Goal: Navigation & Orientation: Find specific page/section

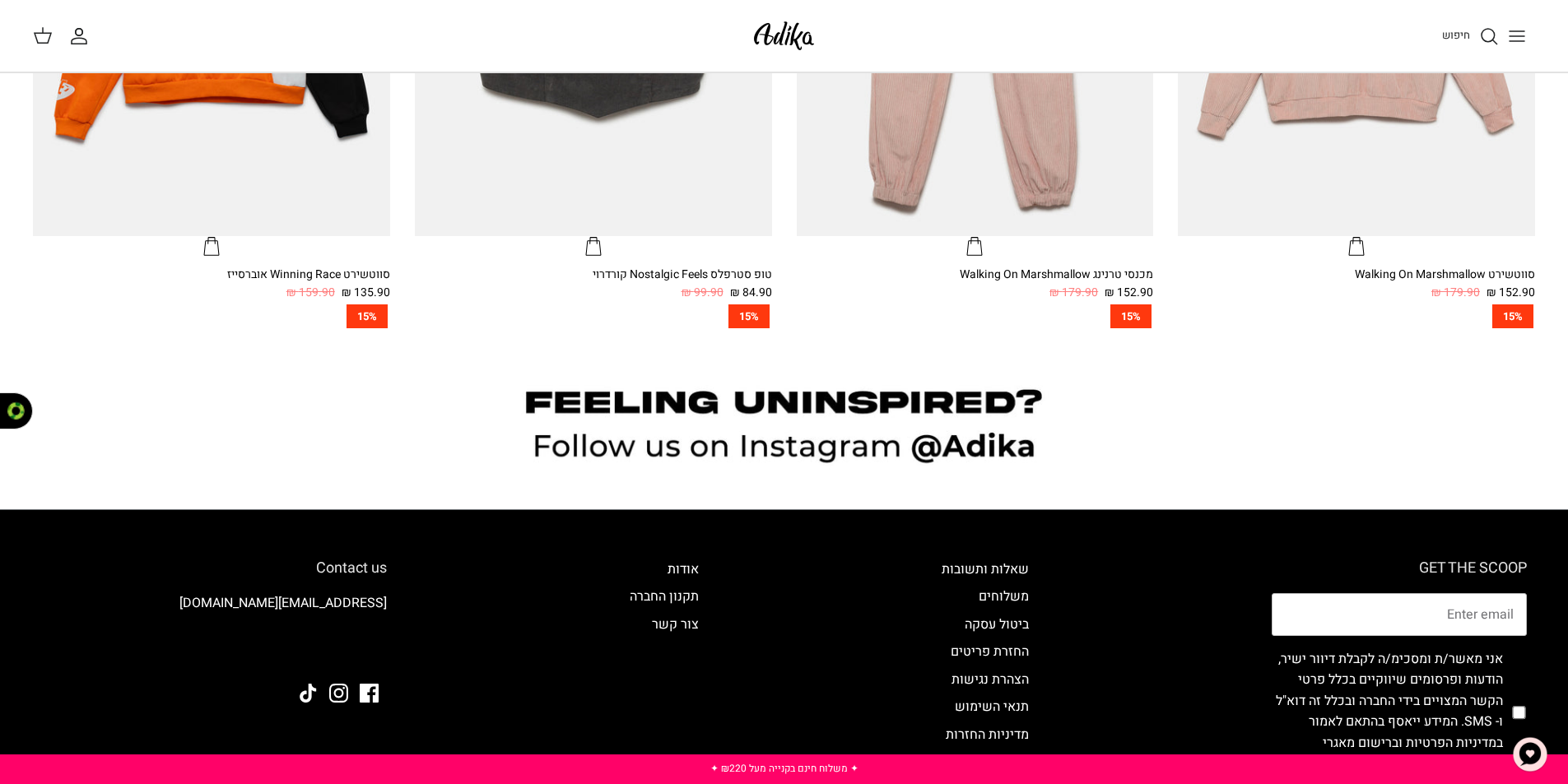
scroll to position [1399, 0]
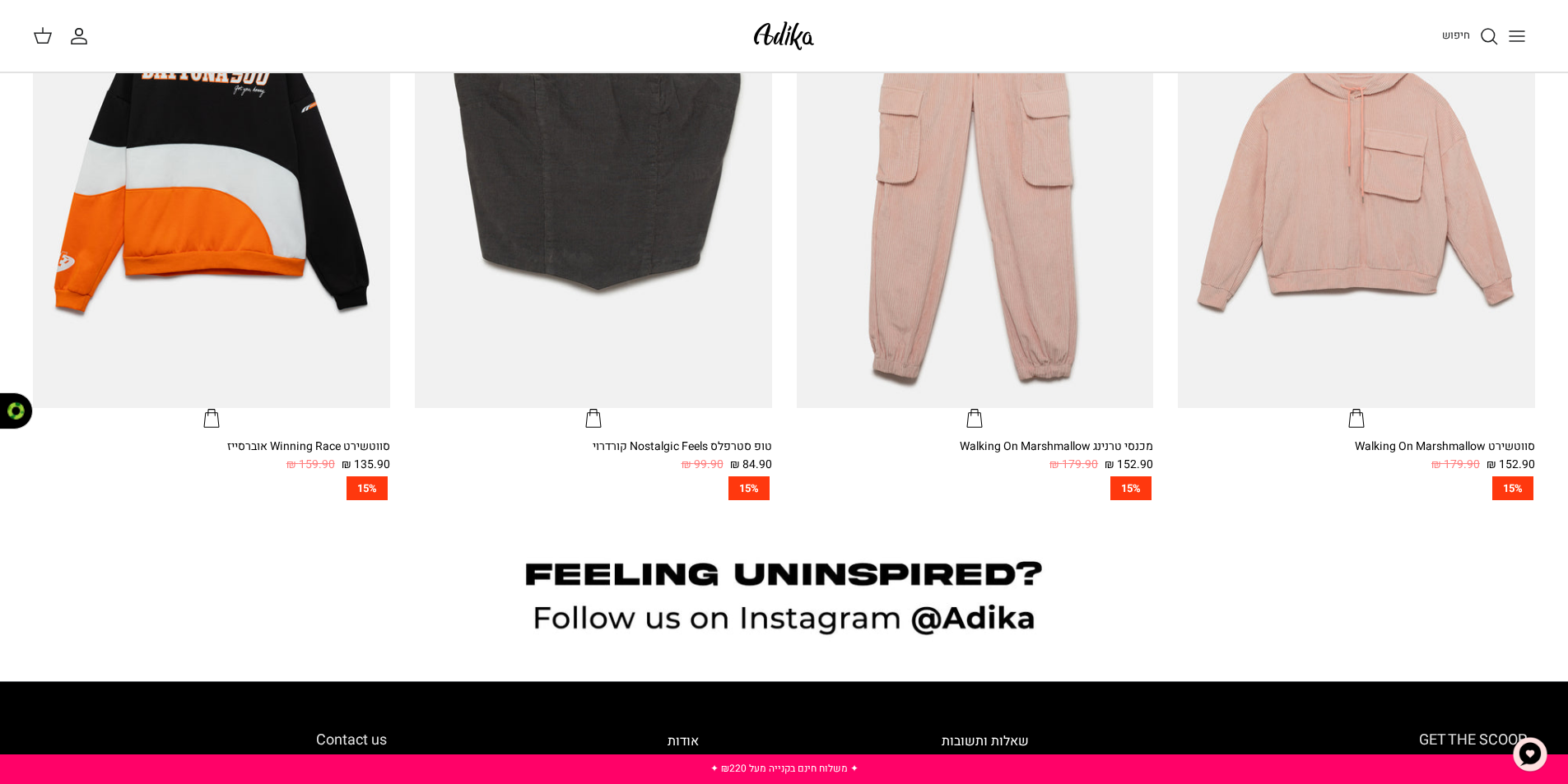
click at [1519, 38] on icon "Toggle menu" at bounding box center [1517, 37] width 20 height 20
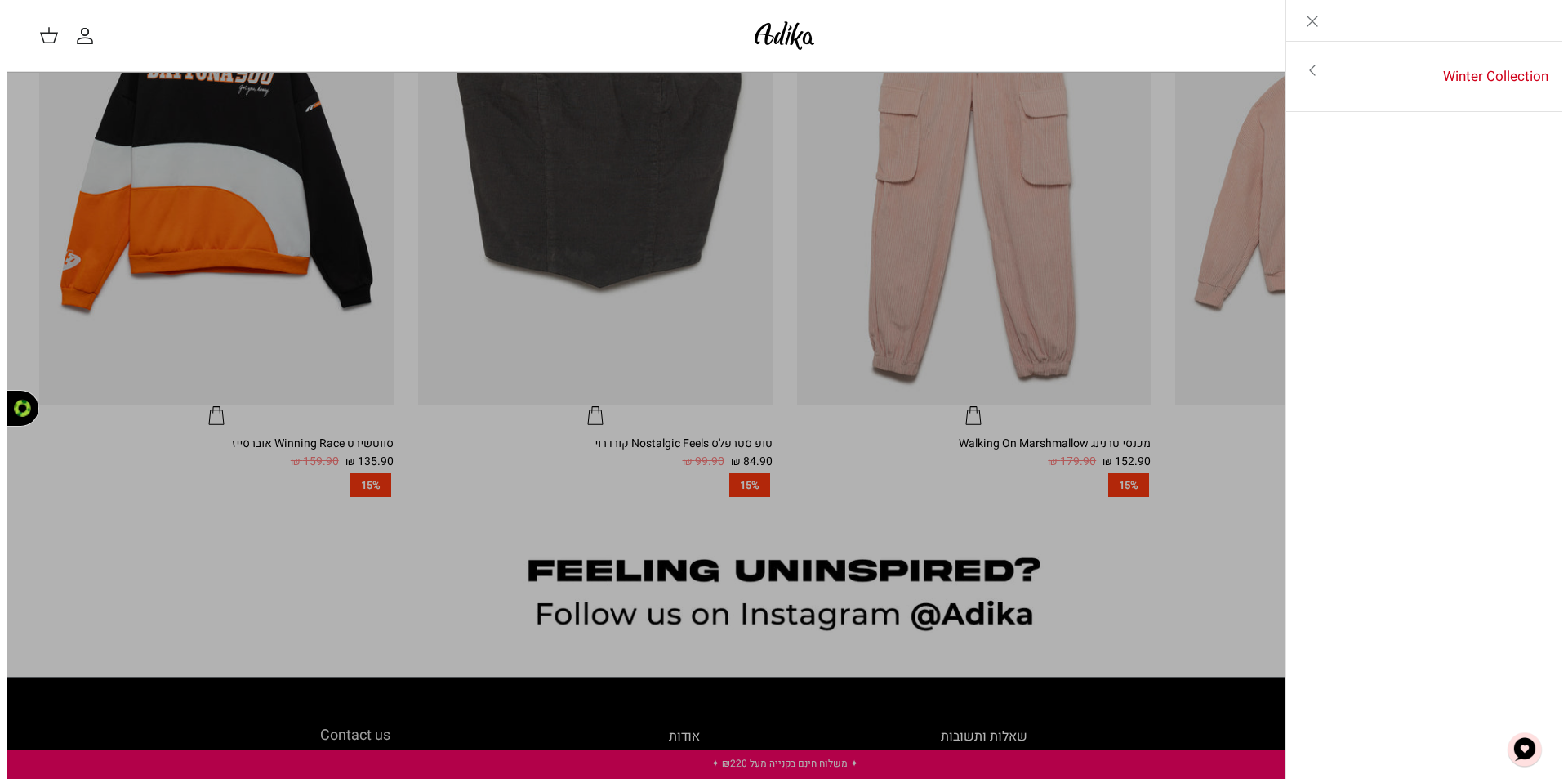
scroll to position [1393, 0]
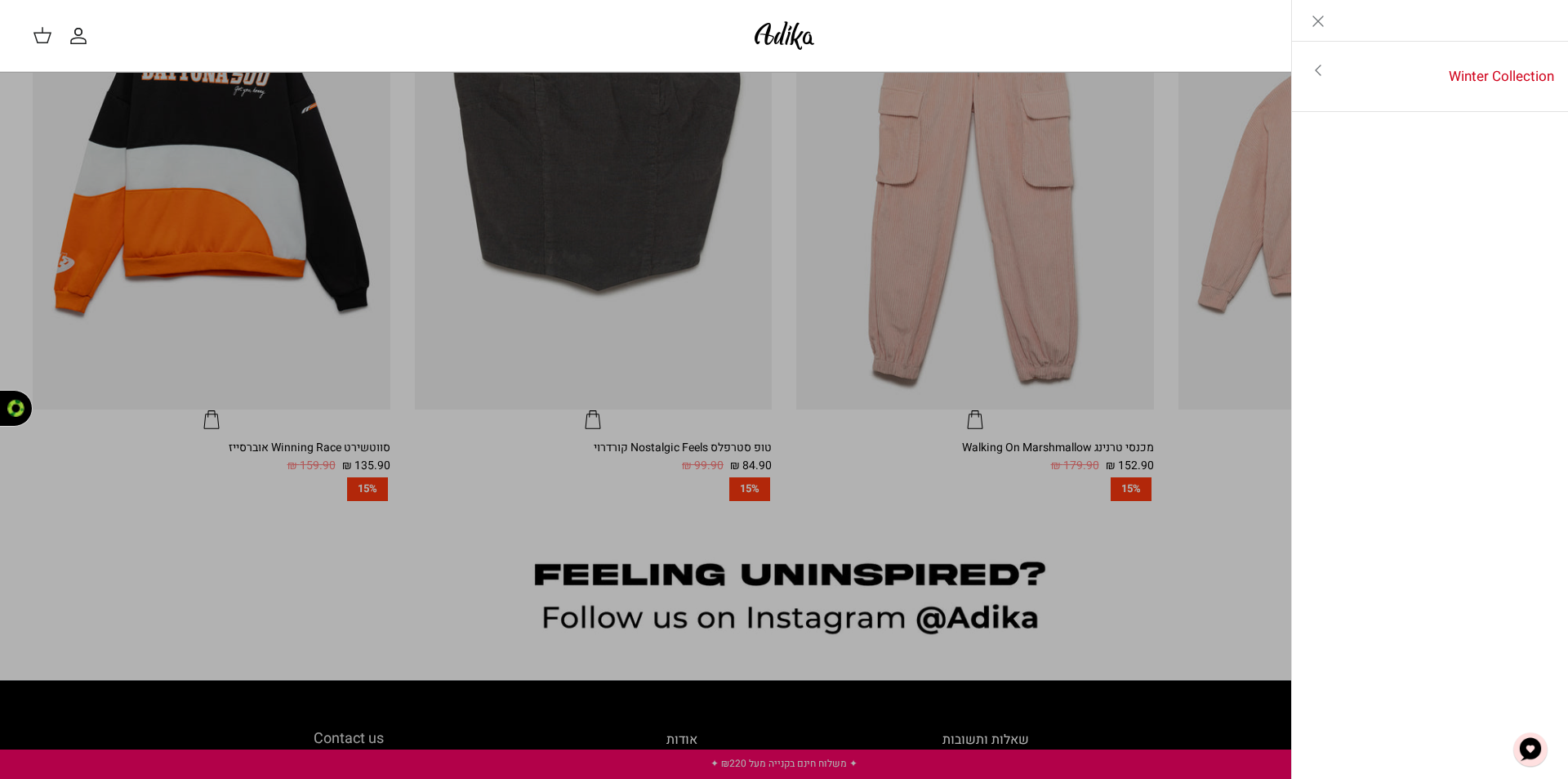
click at [1244, 531] on link "Toggle menu" at bounding box center [784, 390] width 1568 height 779
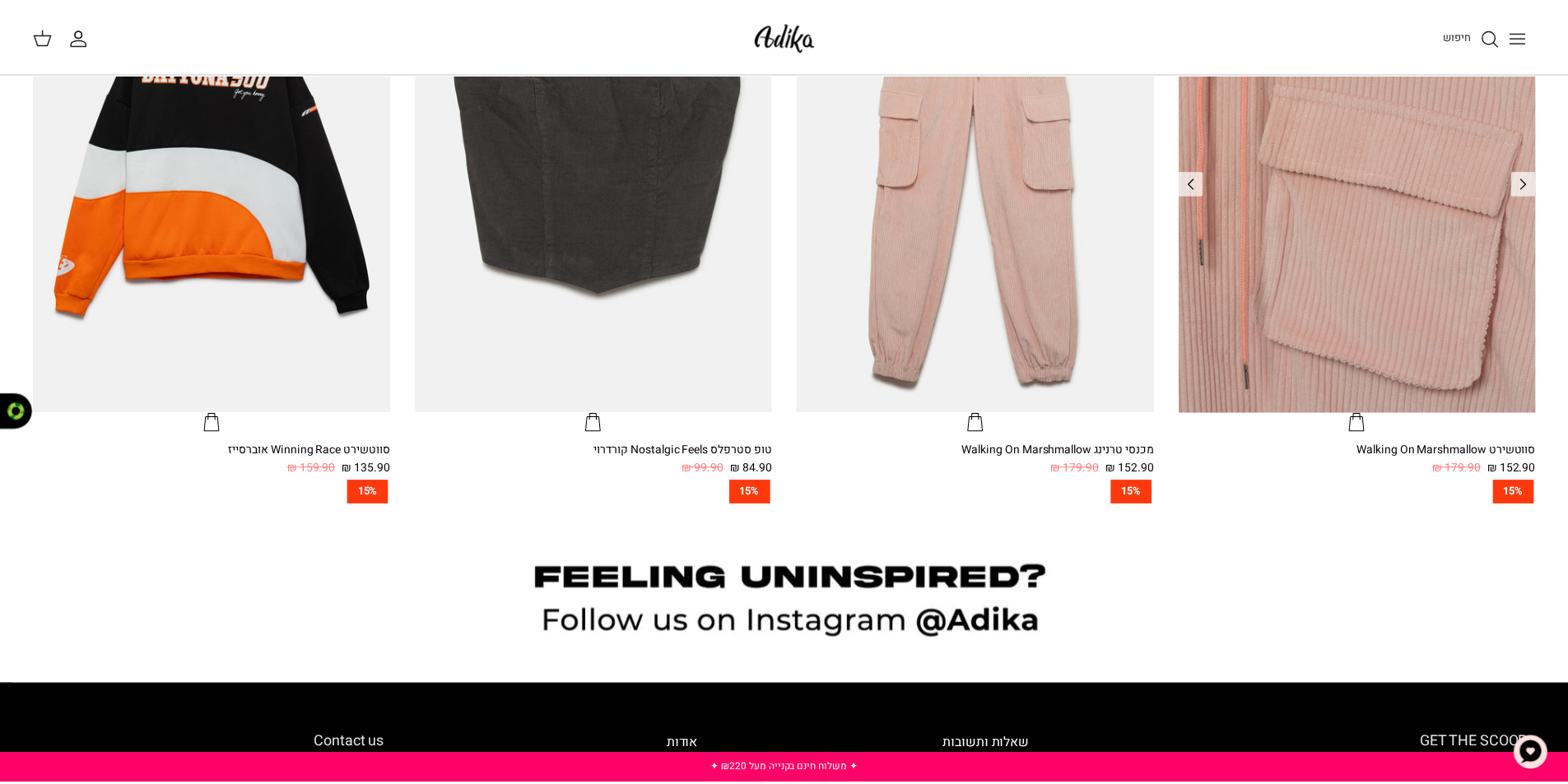
scroll to position [1399, 0]
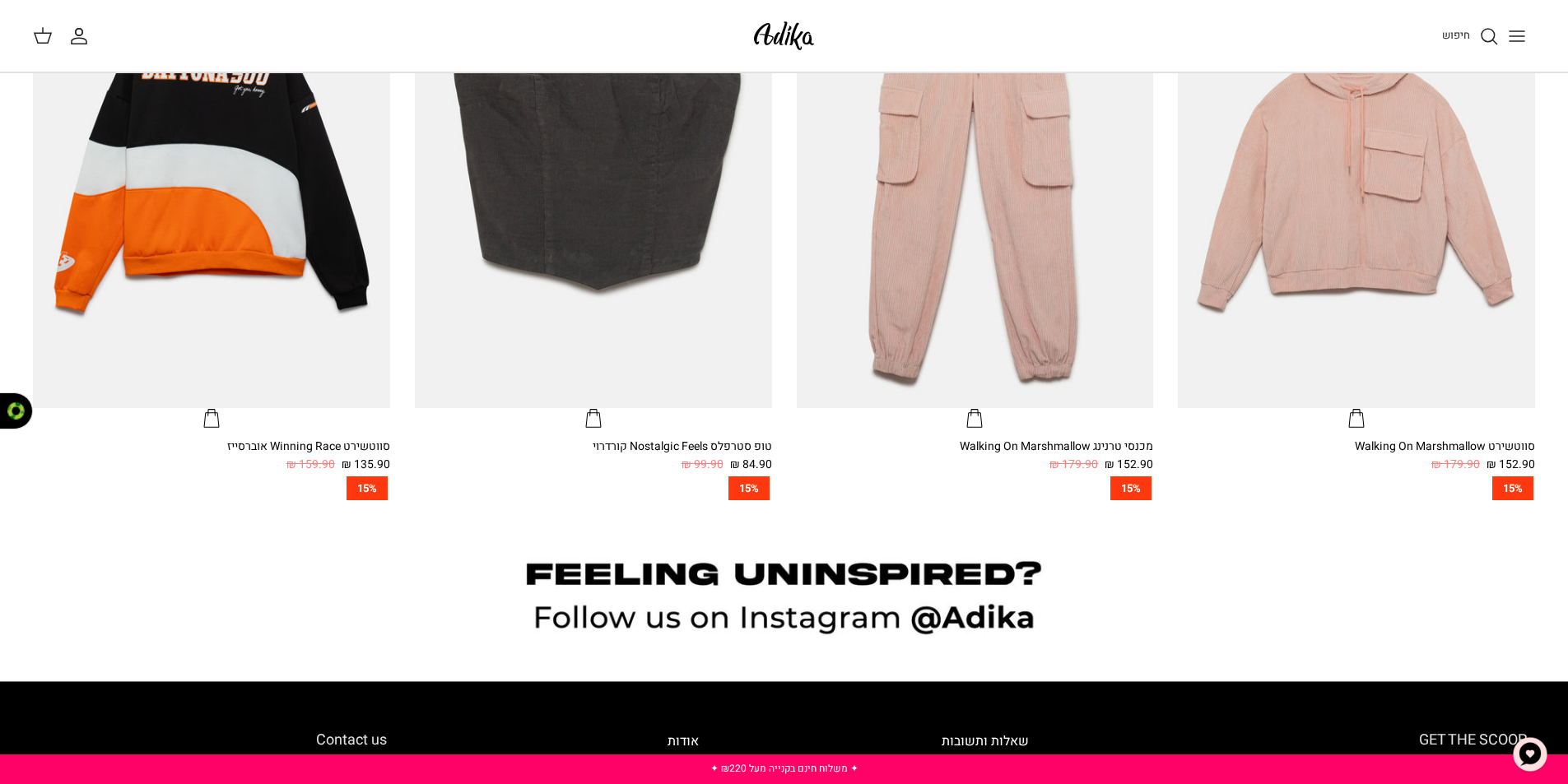
click at [1461, 34] on span "חיפוש" at bounding box center [1455, 35] width 28 height 16
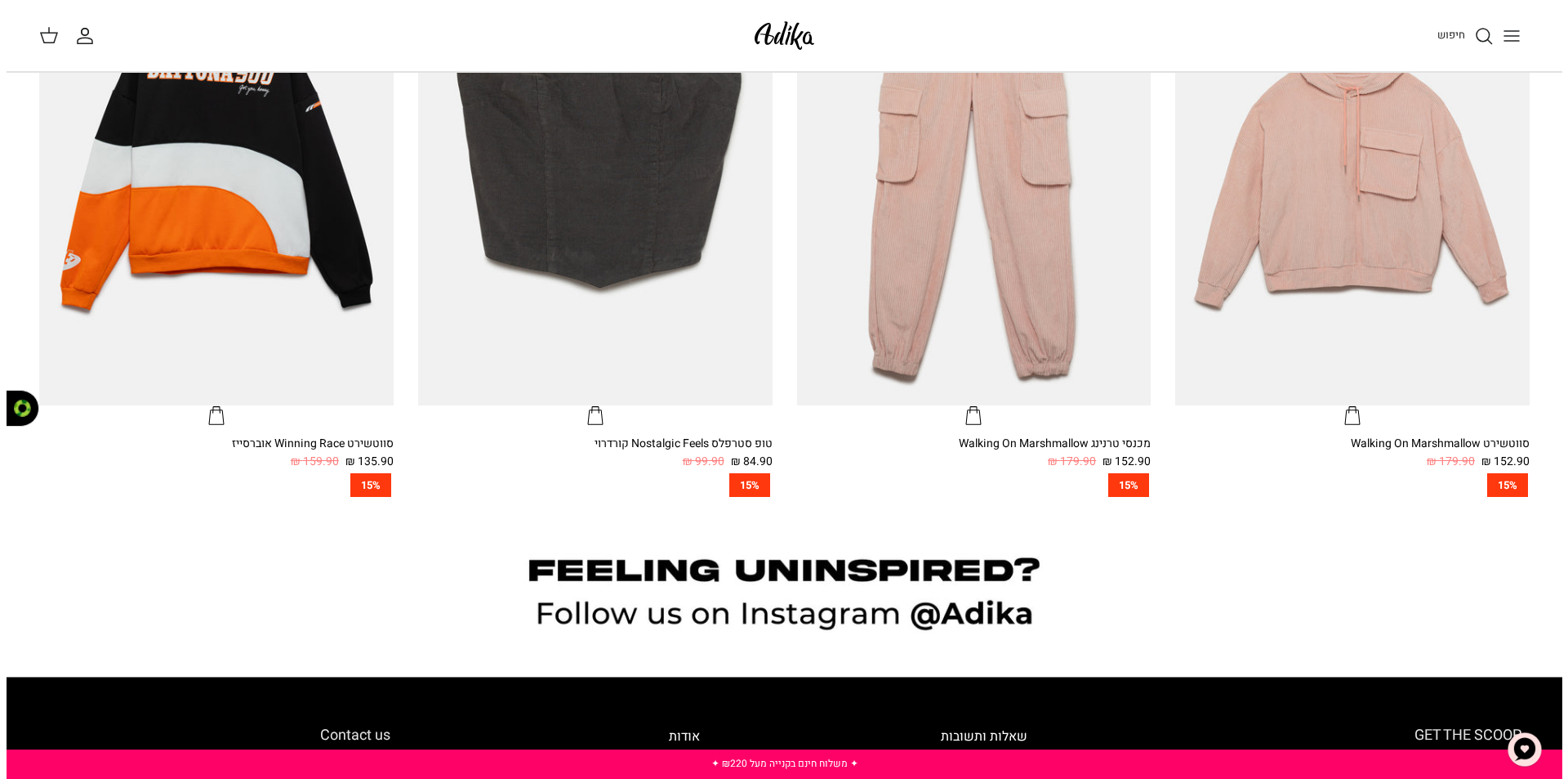
scroll to position [1393, 0]
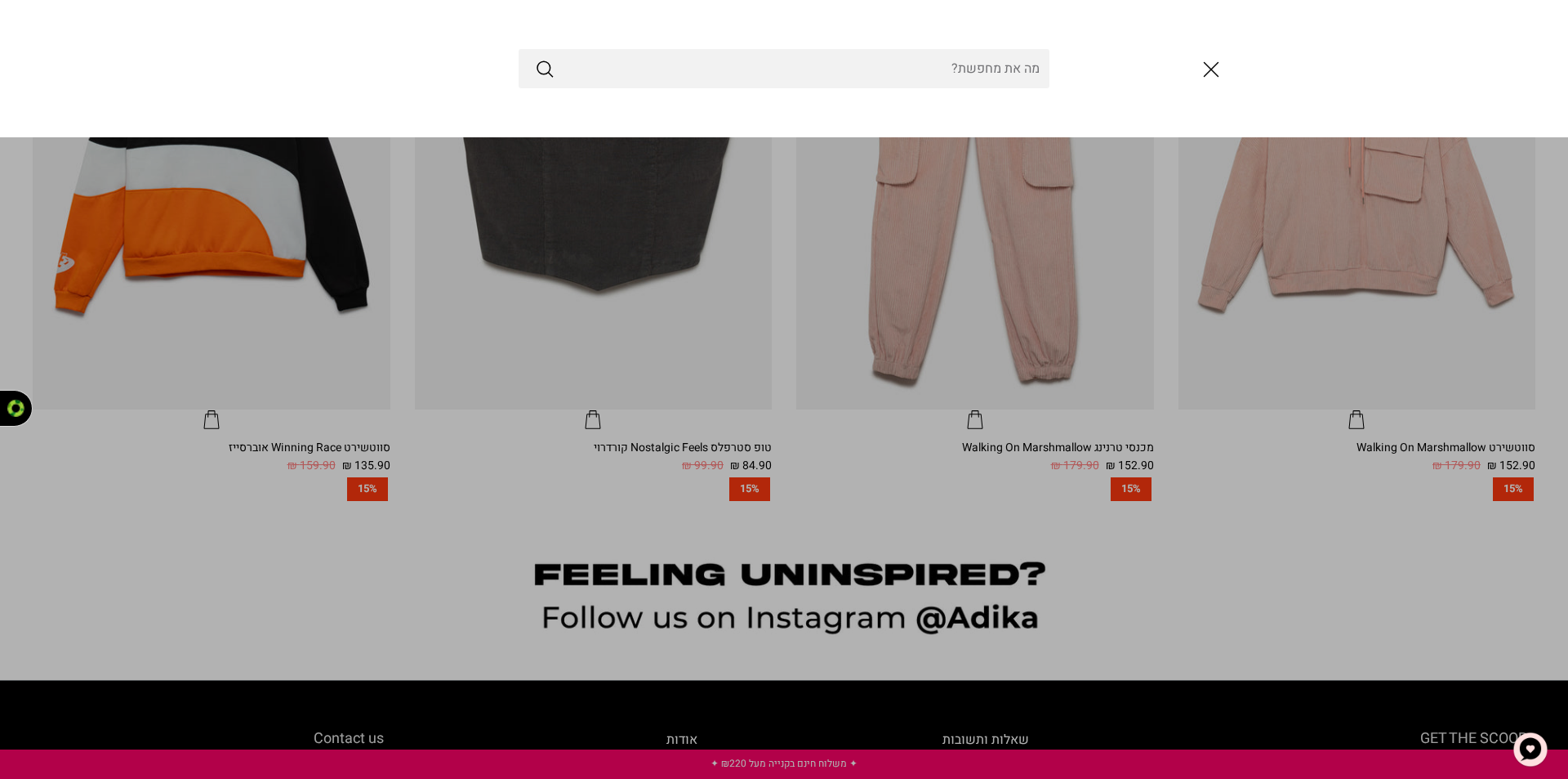
click at [1480, 629] on link "Toggle menu" at bounding box center [784, 390] width 1568 height 779
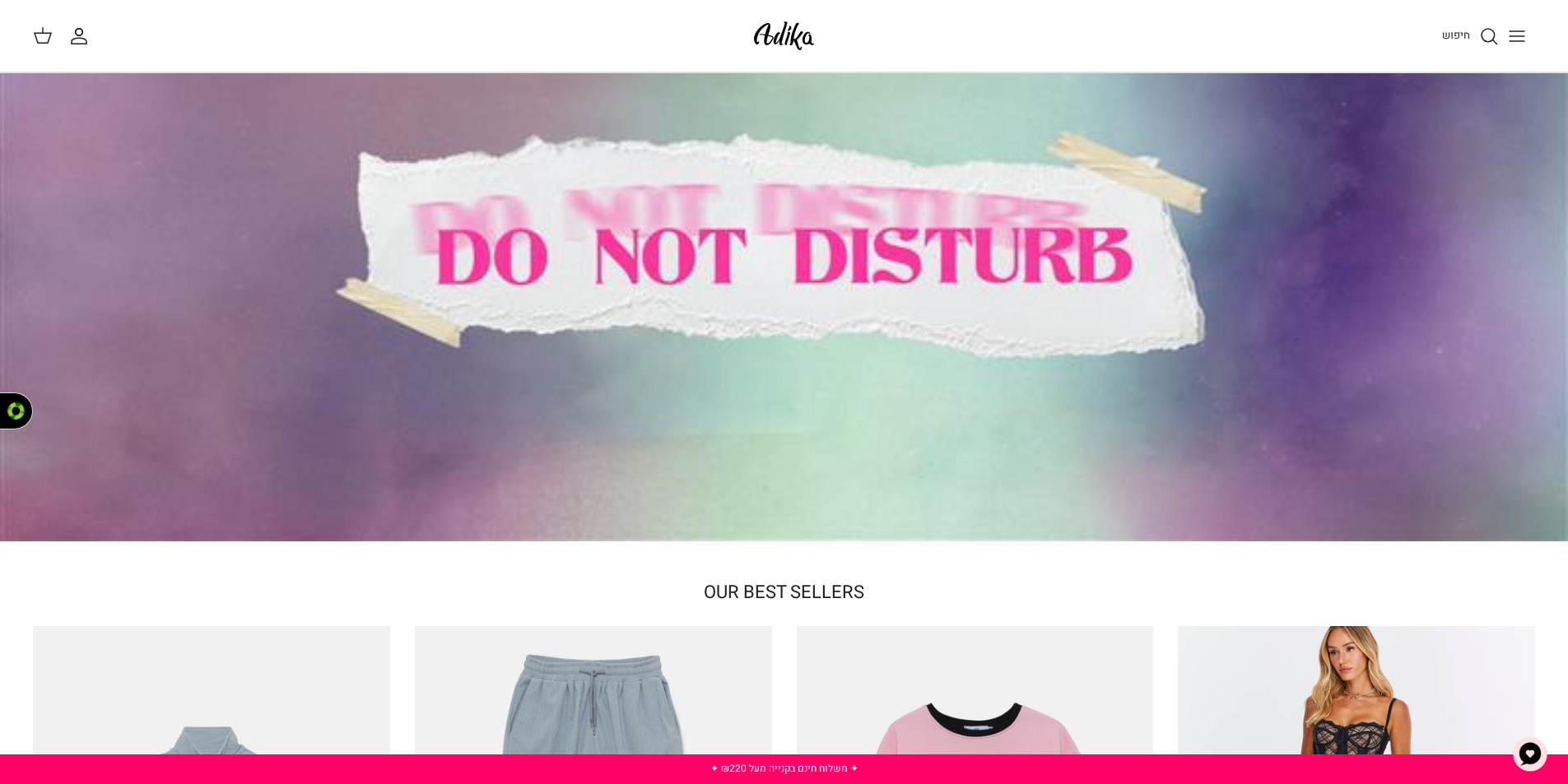
scroll to position [0, 0]
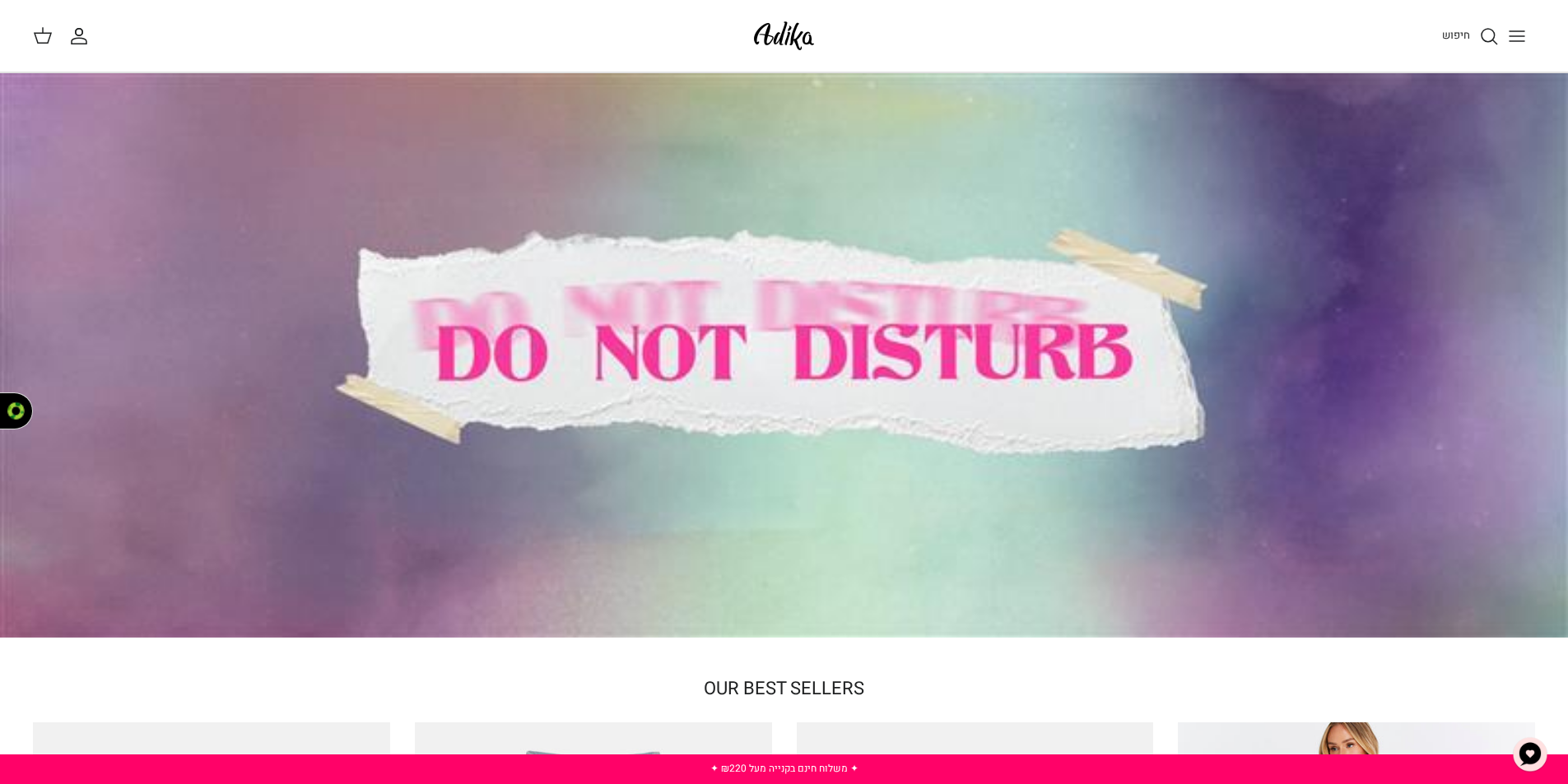
click at [787, 37] on img at bounding box center [784, 36] width 70 height 38
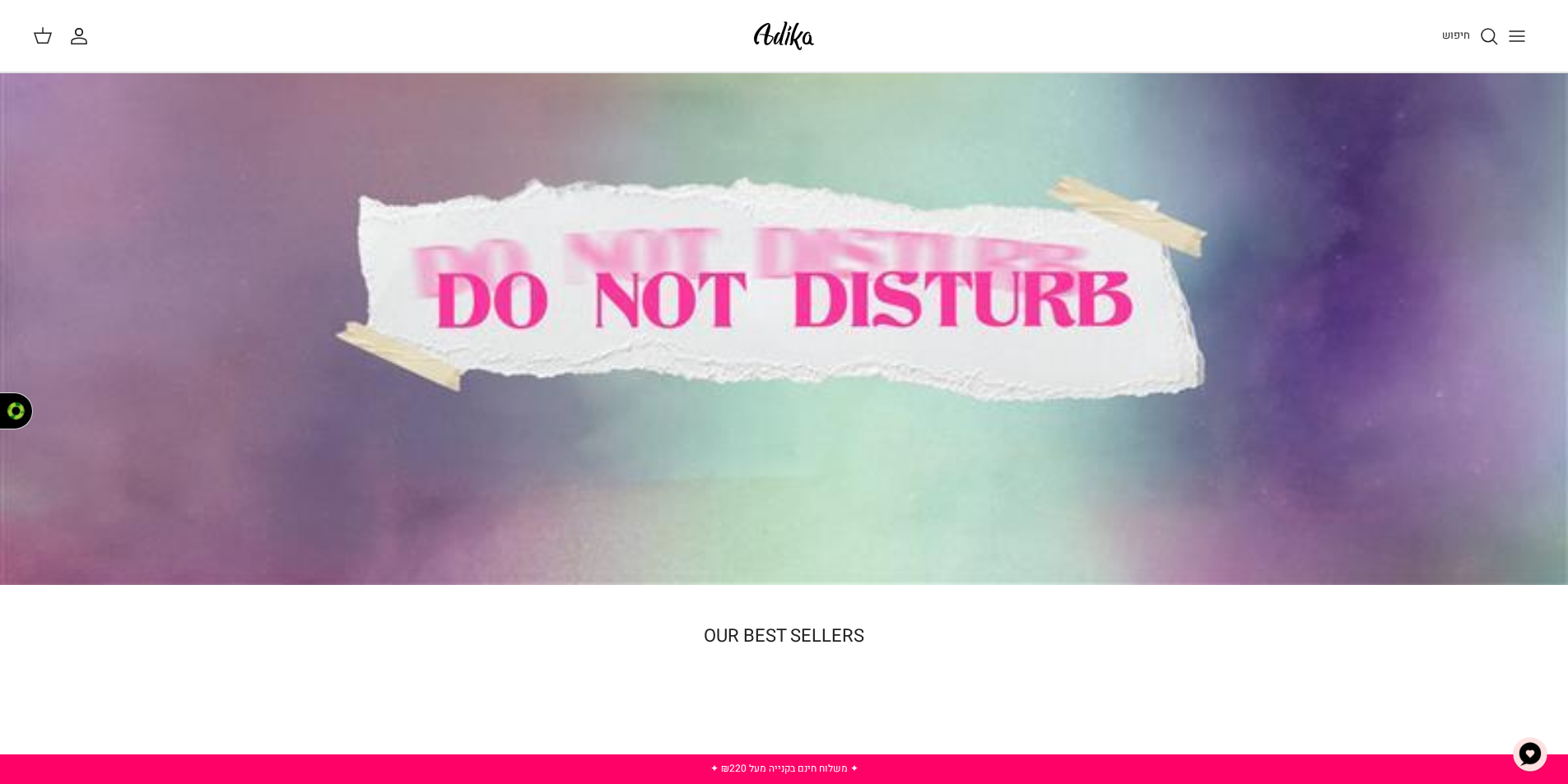
scroll to position [82, 0]
